Goal: Task Accomplishment & Management: Use online tool/utility

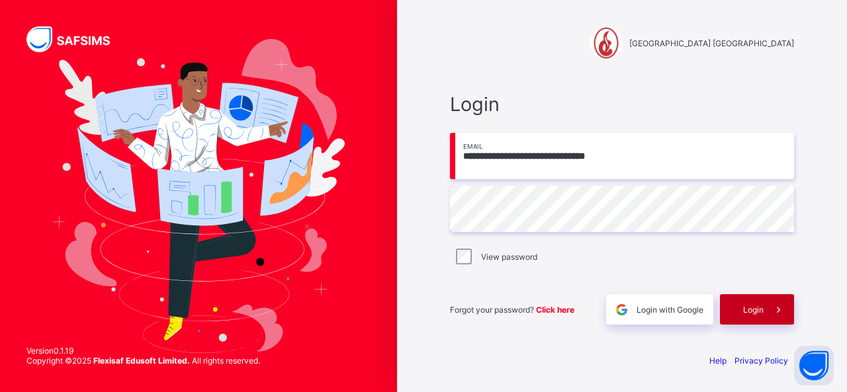
click at [757, 308] on span "Login" at bounding box center [753, 310] width 21 height 10
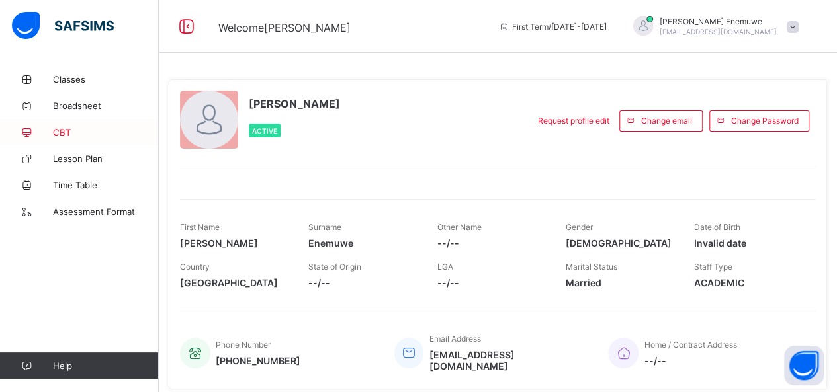
click at [91, 126] on link "CBT" at bounding box center [79, 132] width 159 height 26
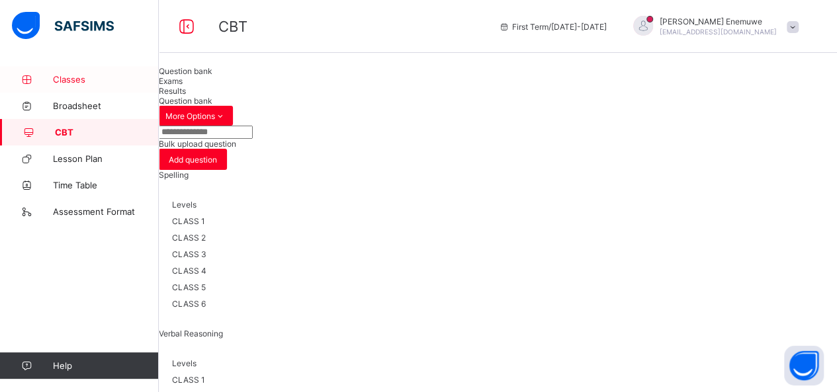
click at [77, 86] on link "Classes" at bounding box center [79, 79] width 159 height 26
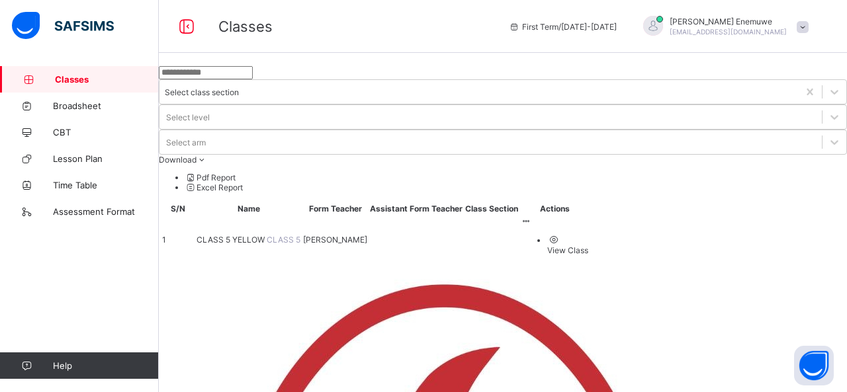
click at [267, 235] on span "CLASS 5 YELLOW" at bounding box center [231, 240] width 70 height 10
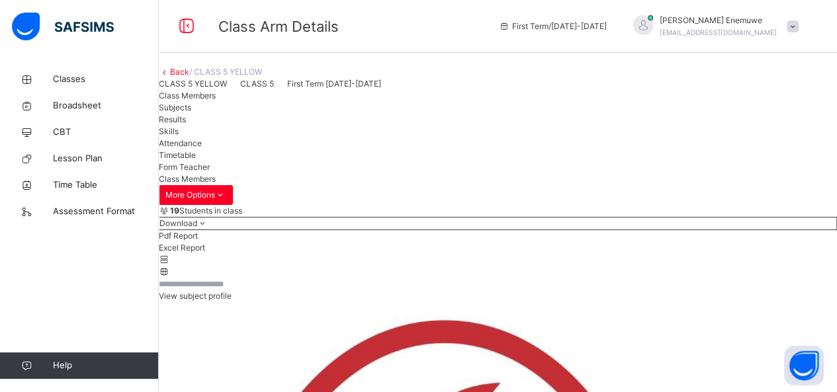
click at [202, 148] on span "Attendance" at bounding box center [180, 143] width 43 height 10
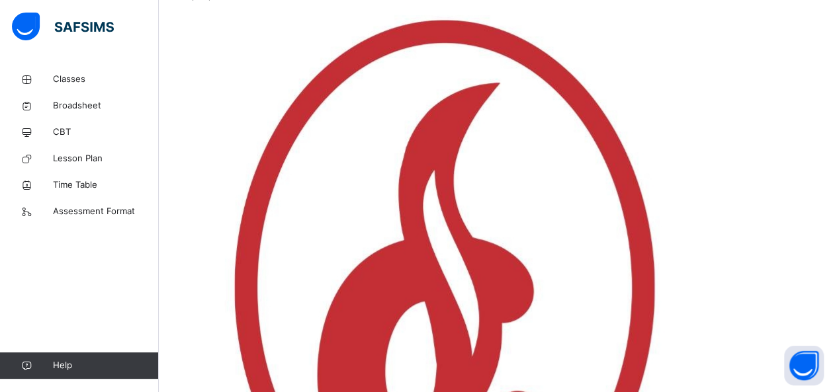
scroll to position [66, 0]
